Goal: Task Accomplishment & Management: Manage account settings

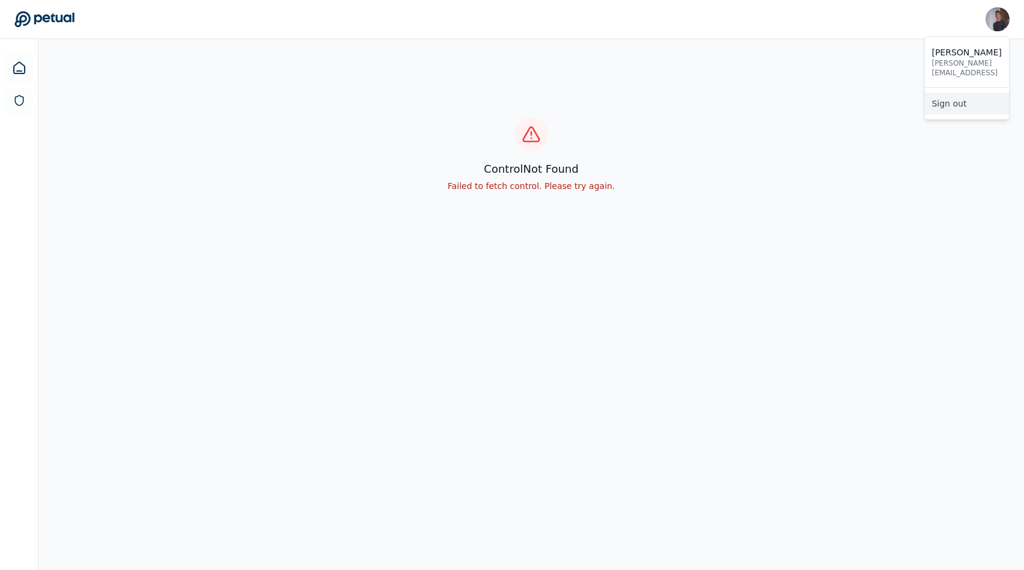
click at [944, 104] on link "Sign out" at bounding box center [966, 104] width 84 height 22
